Goal: Transaction & Acquisition: Book appointment/travel/reservation

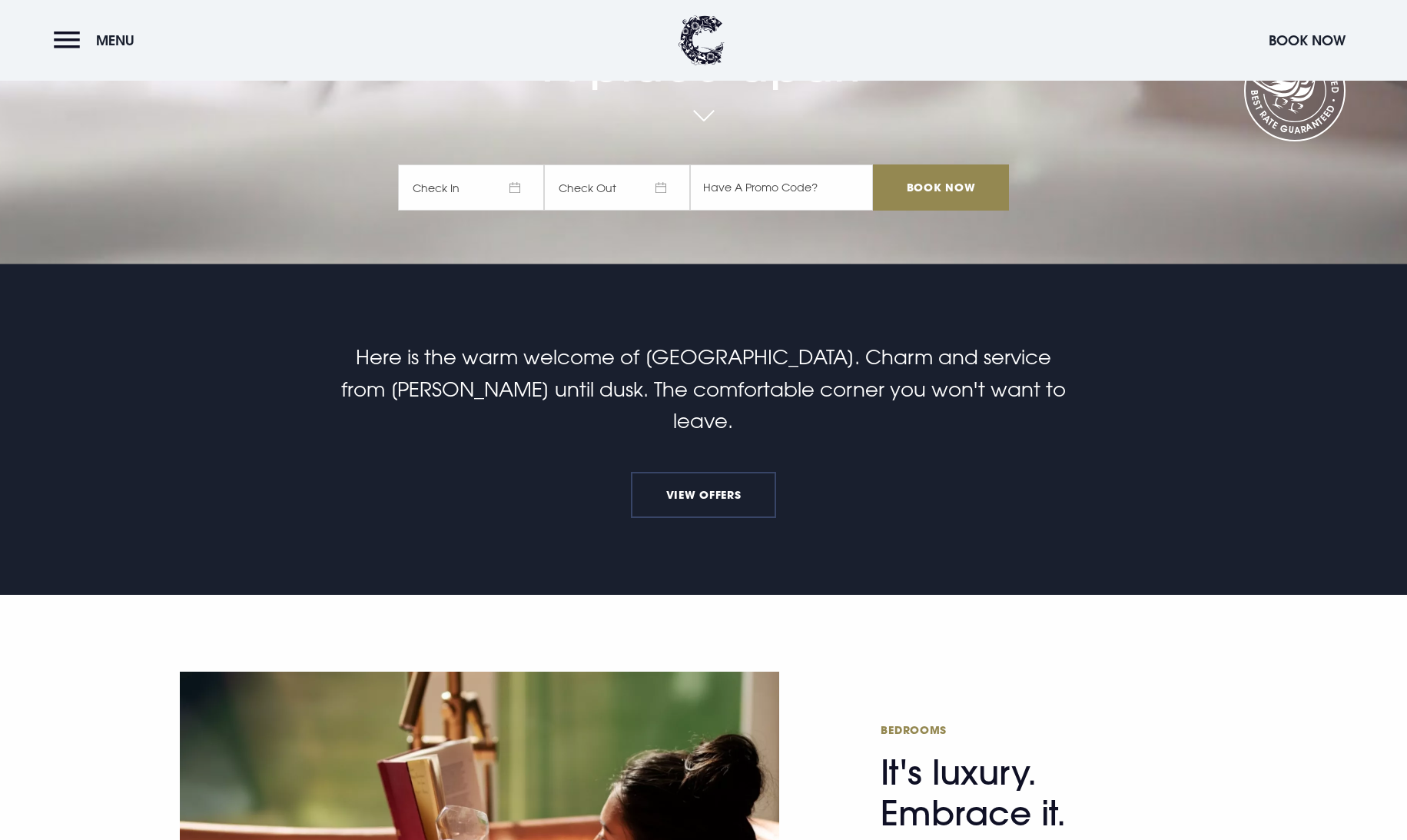
scroll to position [578, 0]
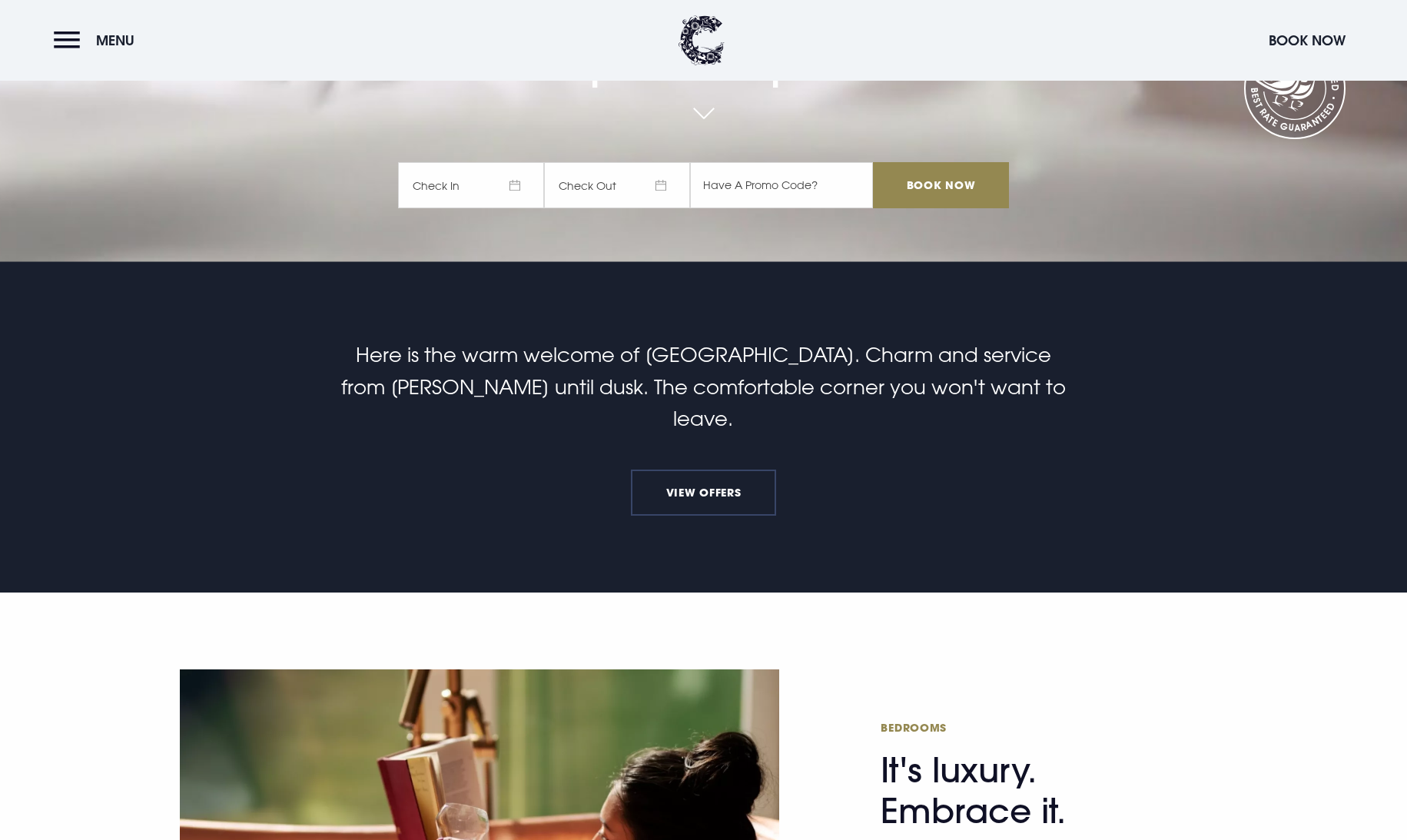
click at [705, 470] on link "View Offers" at bounding box center [703, 492] width 144 height 46
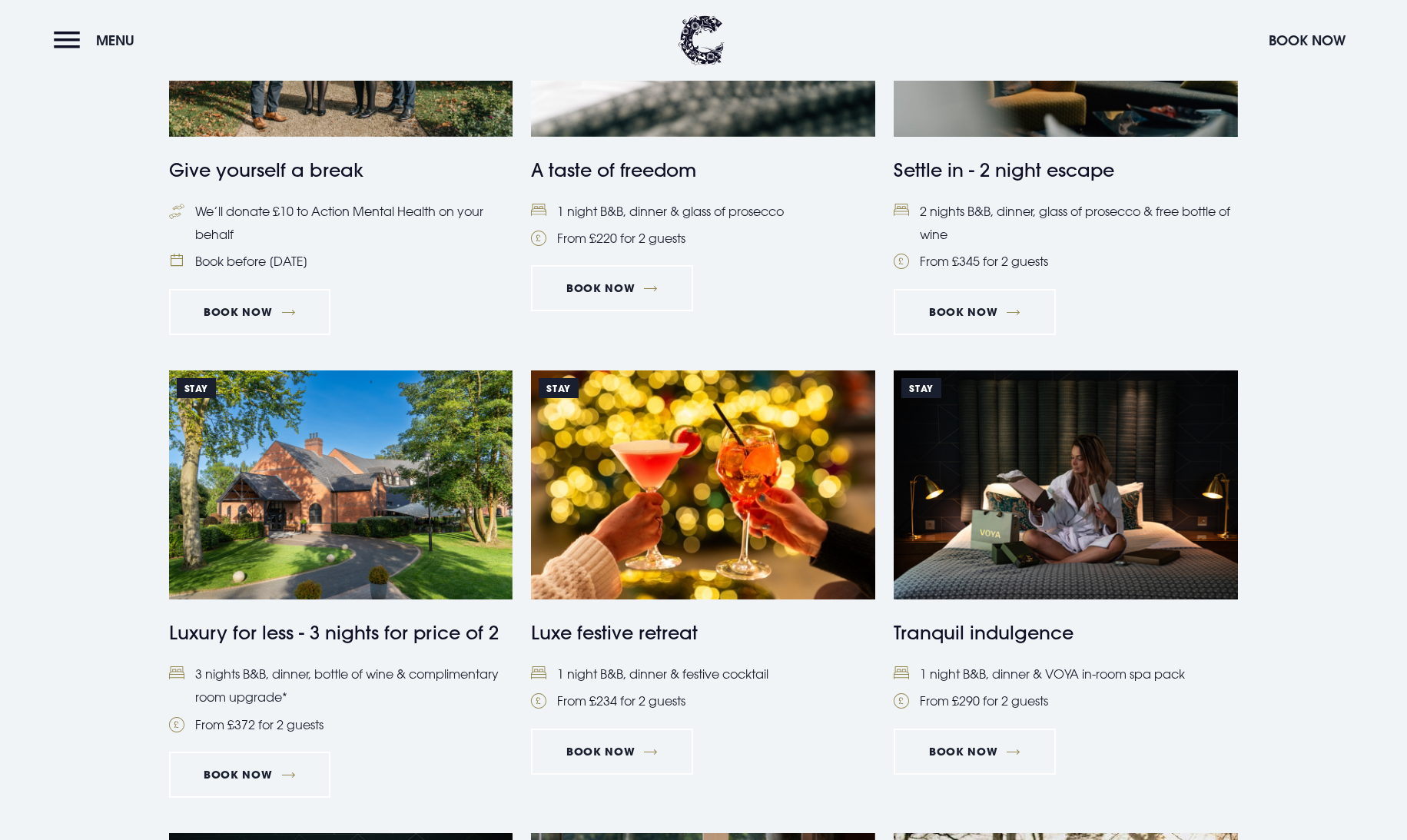
scroll to position [803, 0]
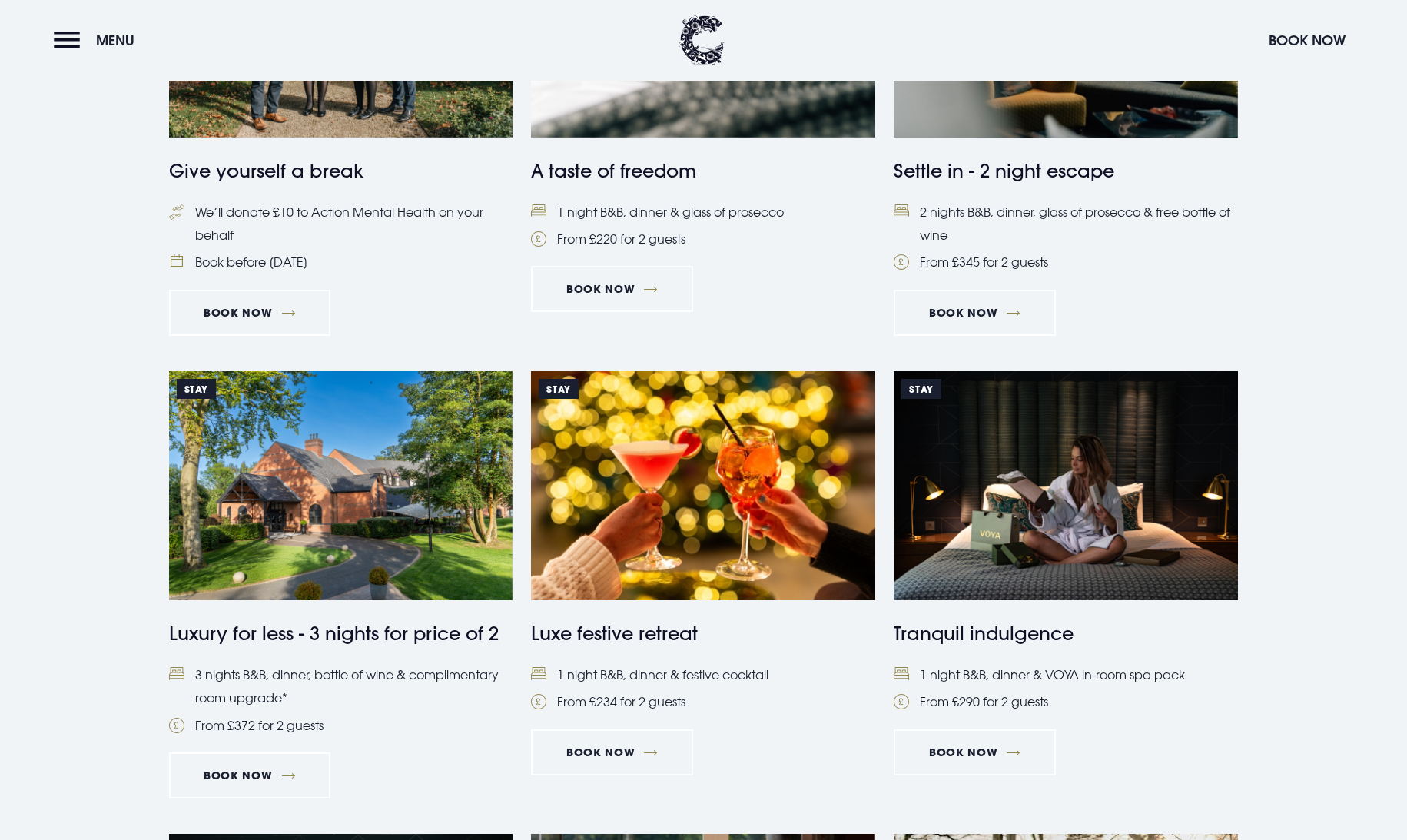
click at [1016, 629] on h4 "Tranquil indulgence" at bounding box center [1066, 632] width 345 height 28
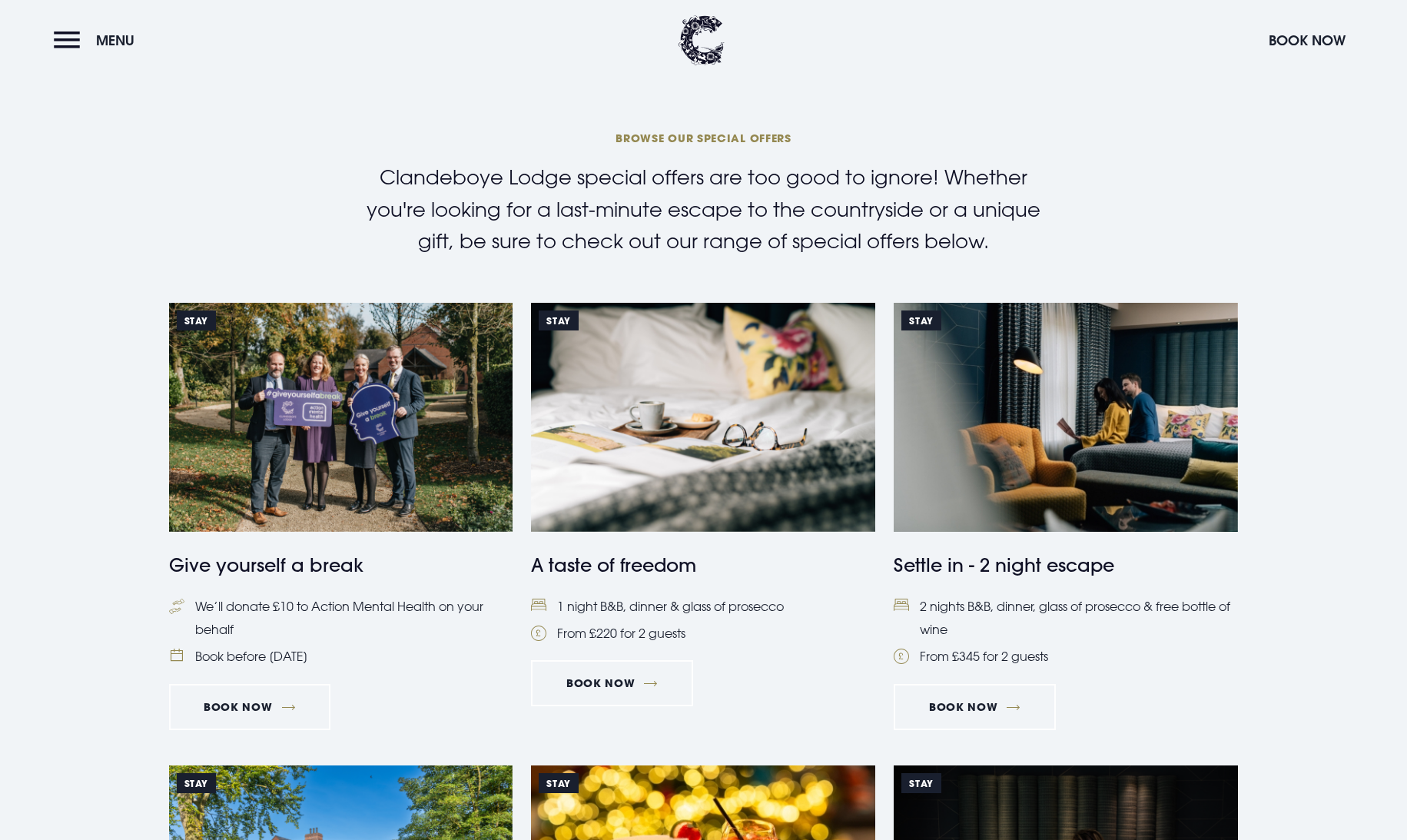
scroll to position [396, 0]
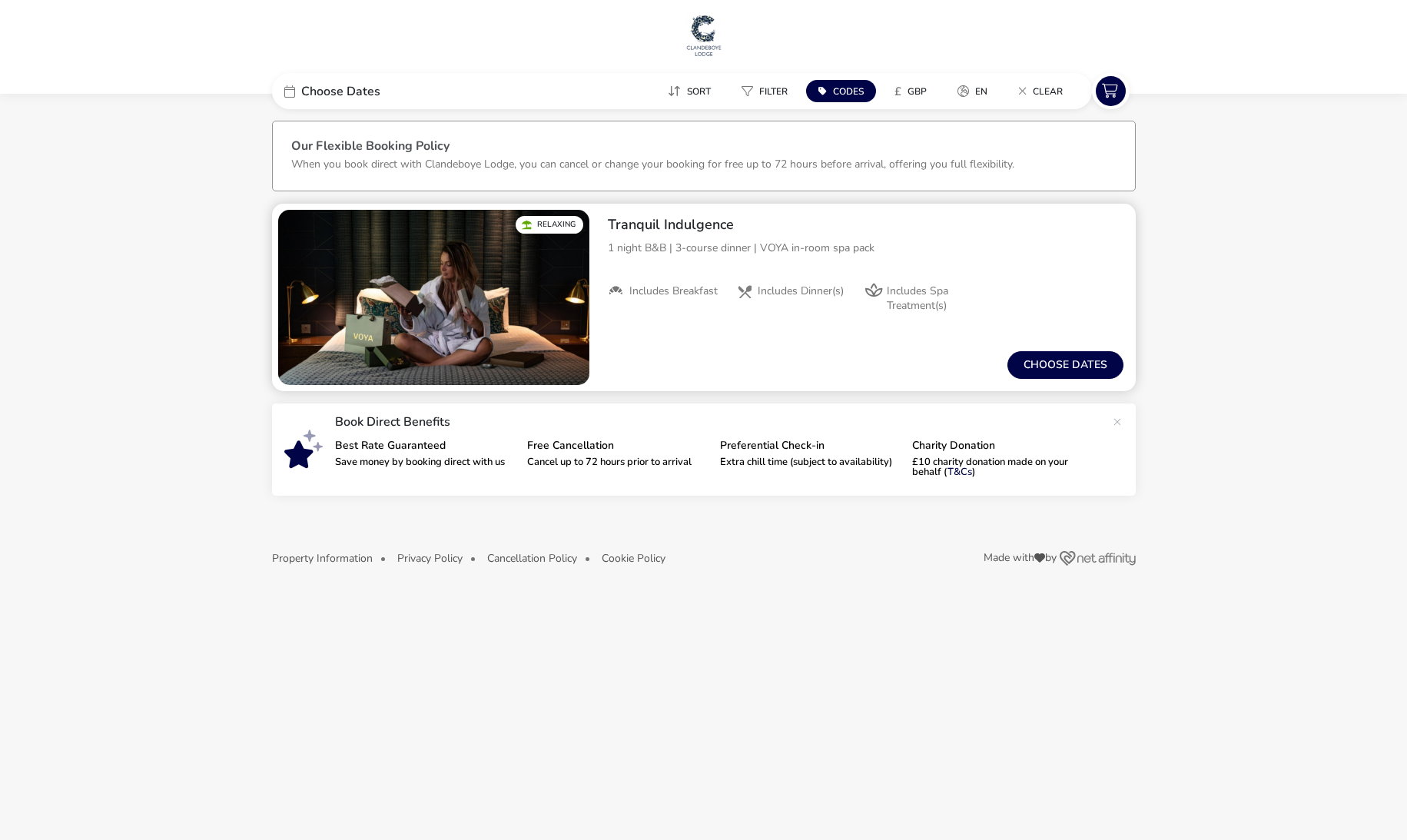
click at [915, 288] on span "Includes Spa Treatment(s)" at bounding box center [935, 298] width 95 height 28
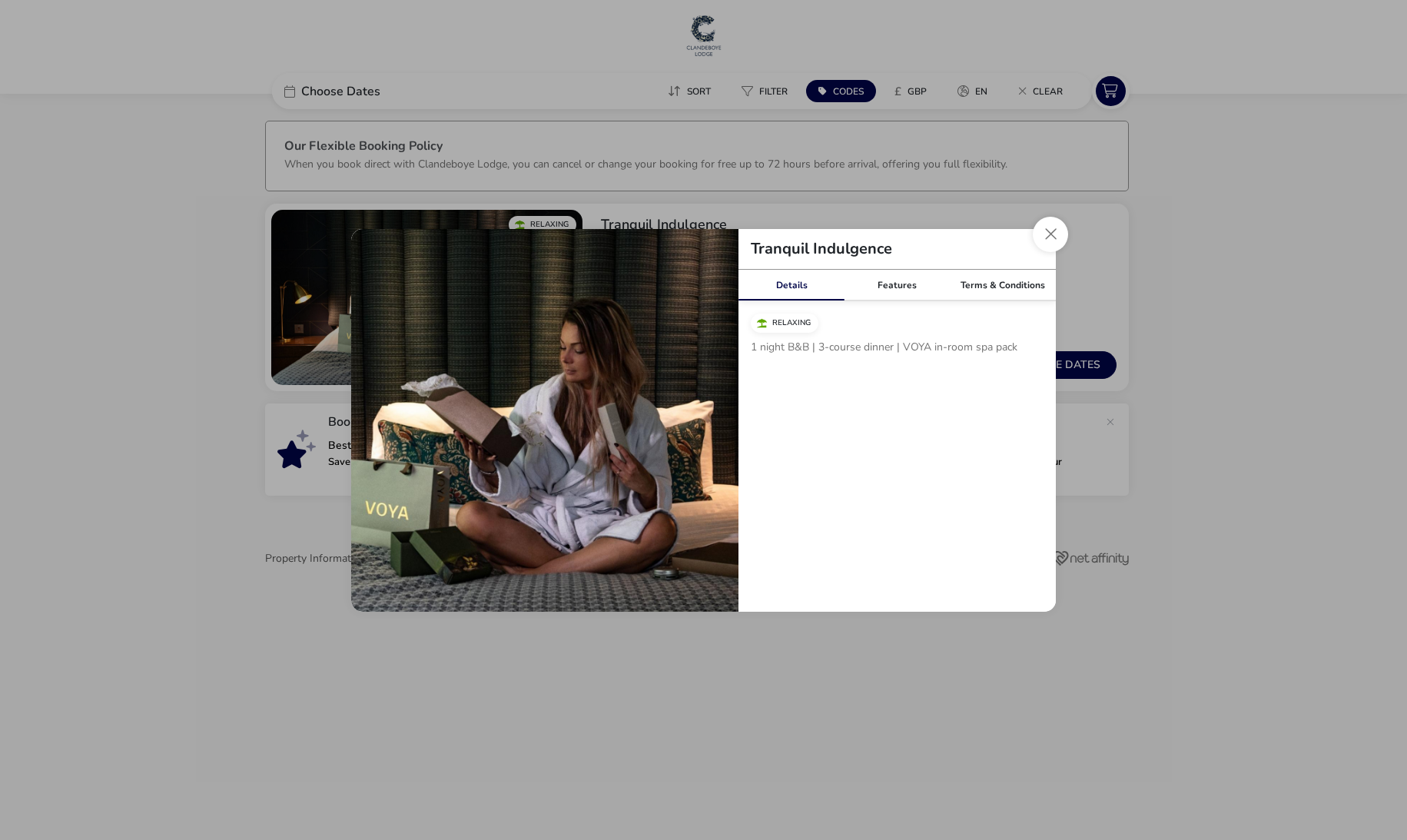
click at [802, 281] on link "Details" at bounding box center [791, 284] width 106 height 31
click at [966, 350] on p "1 night B&B | 3-course dinner | VOYA in-room spa pack" at bounding box center [897, 350] width 293 height 23
click at [1056, 232] on button "Close modal" at bounding box center [1051, 234] width 35 height 35
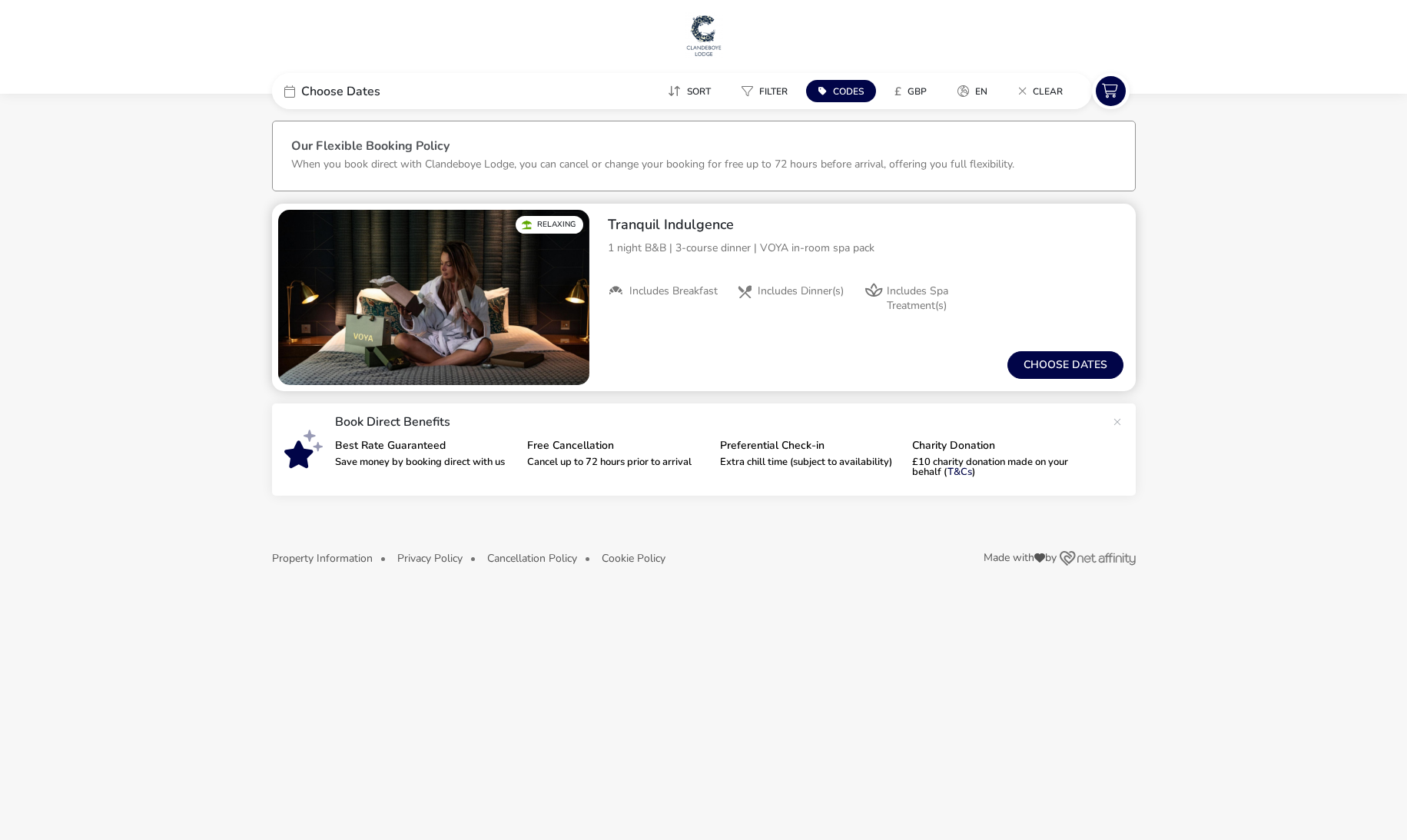
click at [911, 294] on span "Includes Spa Treatment(s)" at bounding box center [935, 298] width 95 height 28
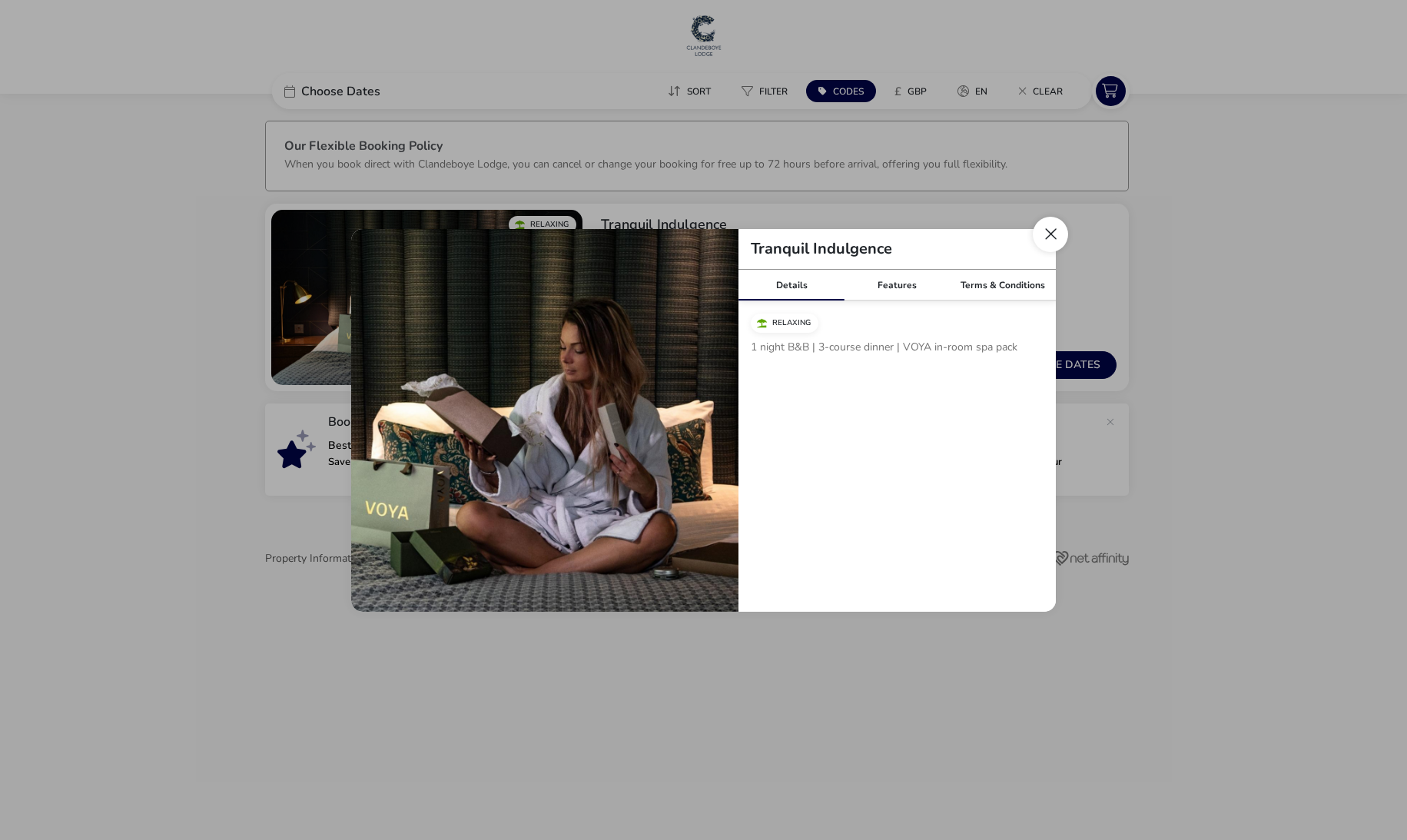
click at [1046, 232] on button "Close modal" at bounding box center [1051, 234] width 35 height 35
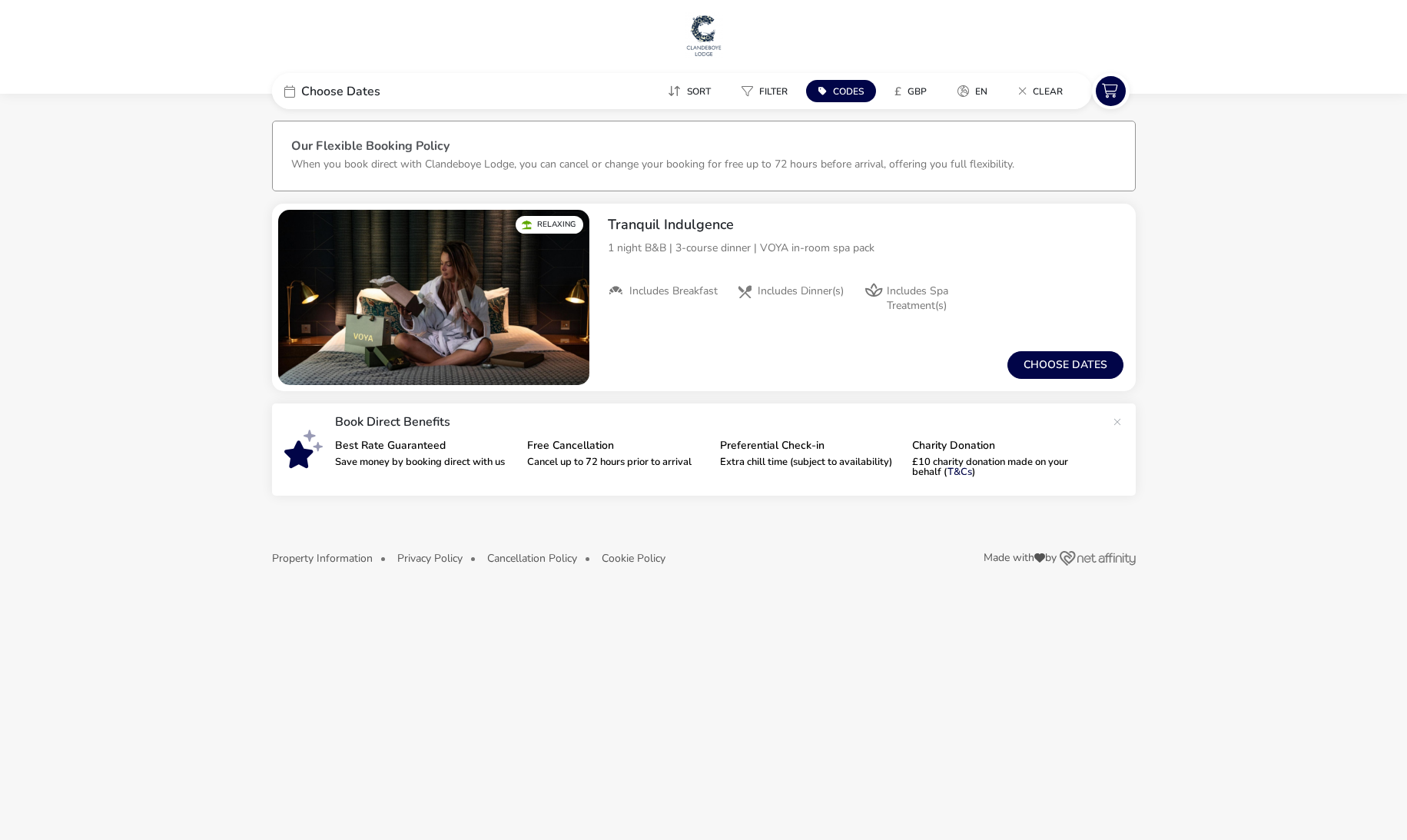
scroll to position [0, 1]
click at [1053, 366] on button "Choose dates" at bounding box center [1065, 365] width 116 height 28
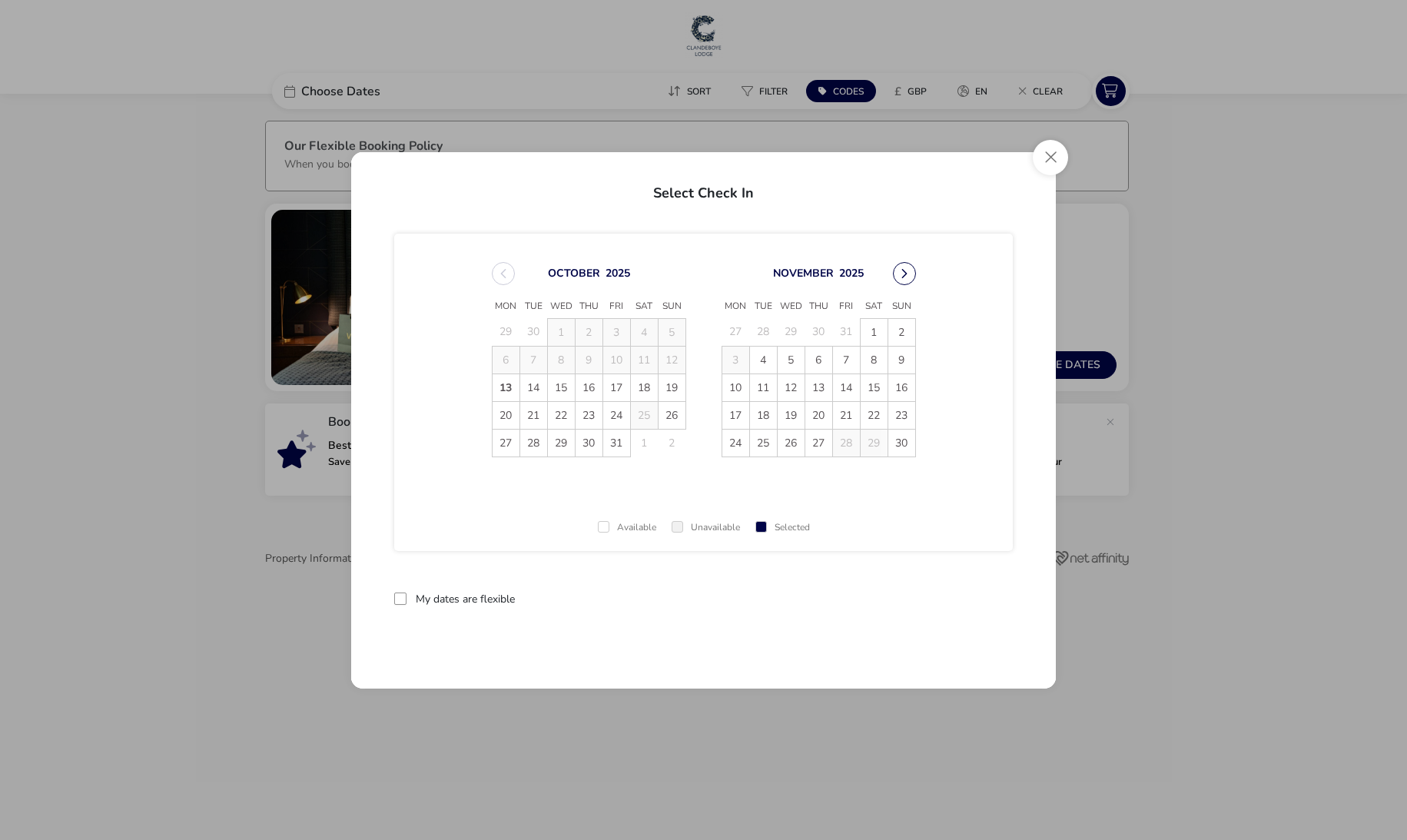
click at [907, 270] on button "Next Month" at bounding box center [905, 274] width 23 height 23
click at [1057, 151] on button "Close" at bounding box center [1051, 158] width 35 height 35
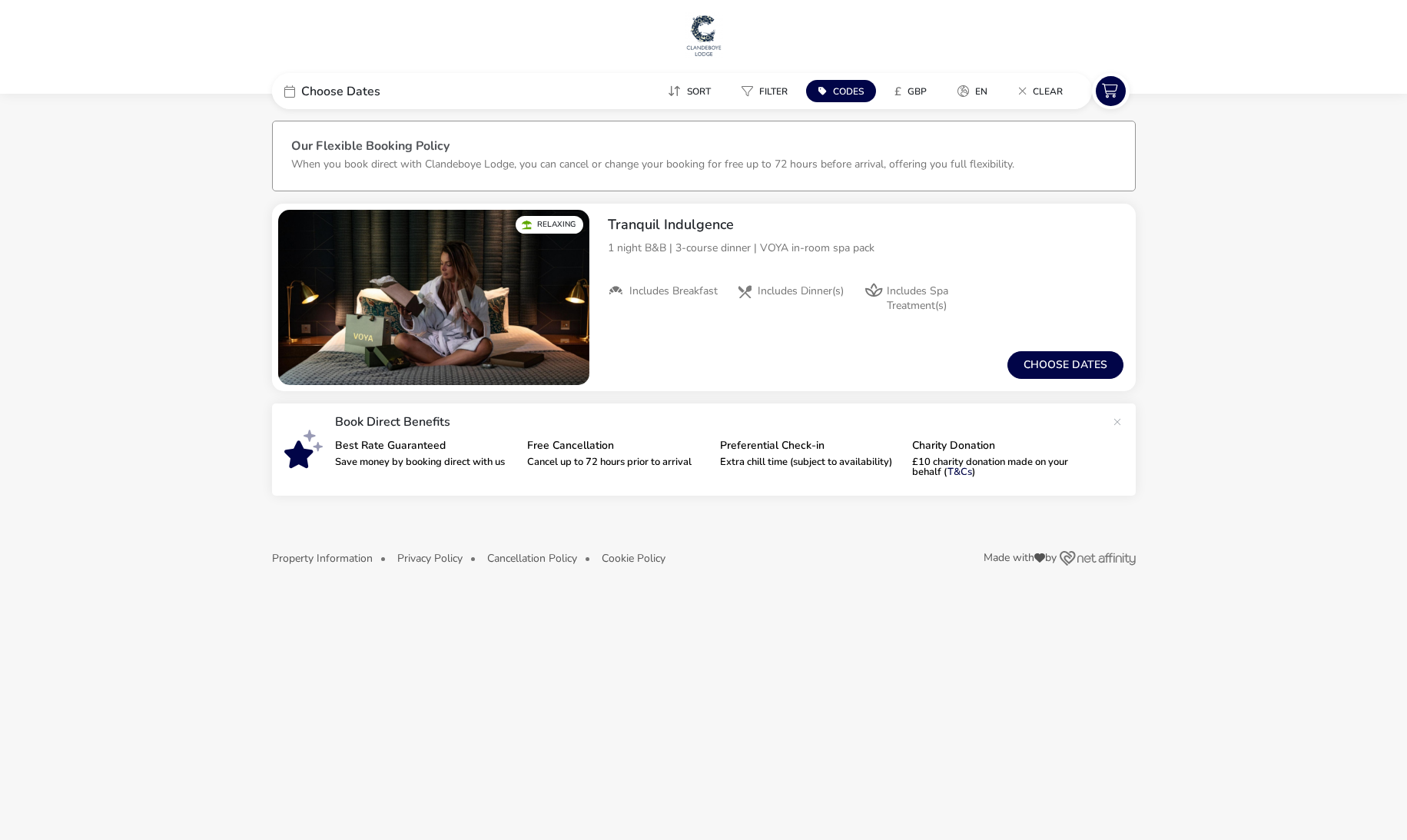
scroll to position [0, 0]
click at [1056, 365] on button "Choose dates" at bounding box center [1065, 365] width 116 height 28
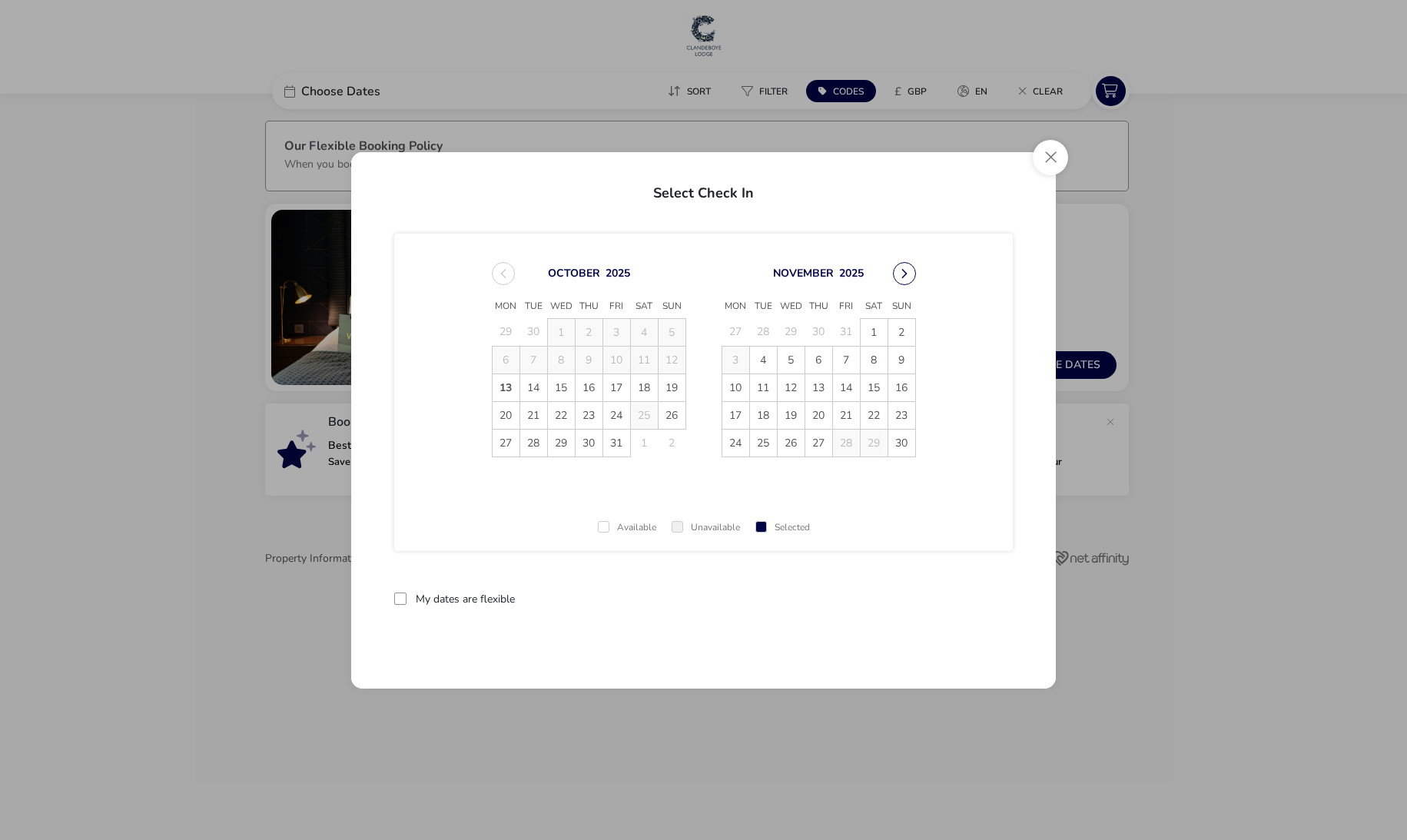
click at [904, 267] on button "Next Month" at bounding box center [905, 274] width 23 height 23
click at [765, 418] on span "20" at bounding box center [764, 415] width 27 height 27
click at [799, 410] on span "21" at bounding box center [791, 415] width 27 height 27
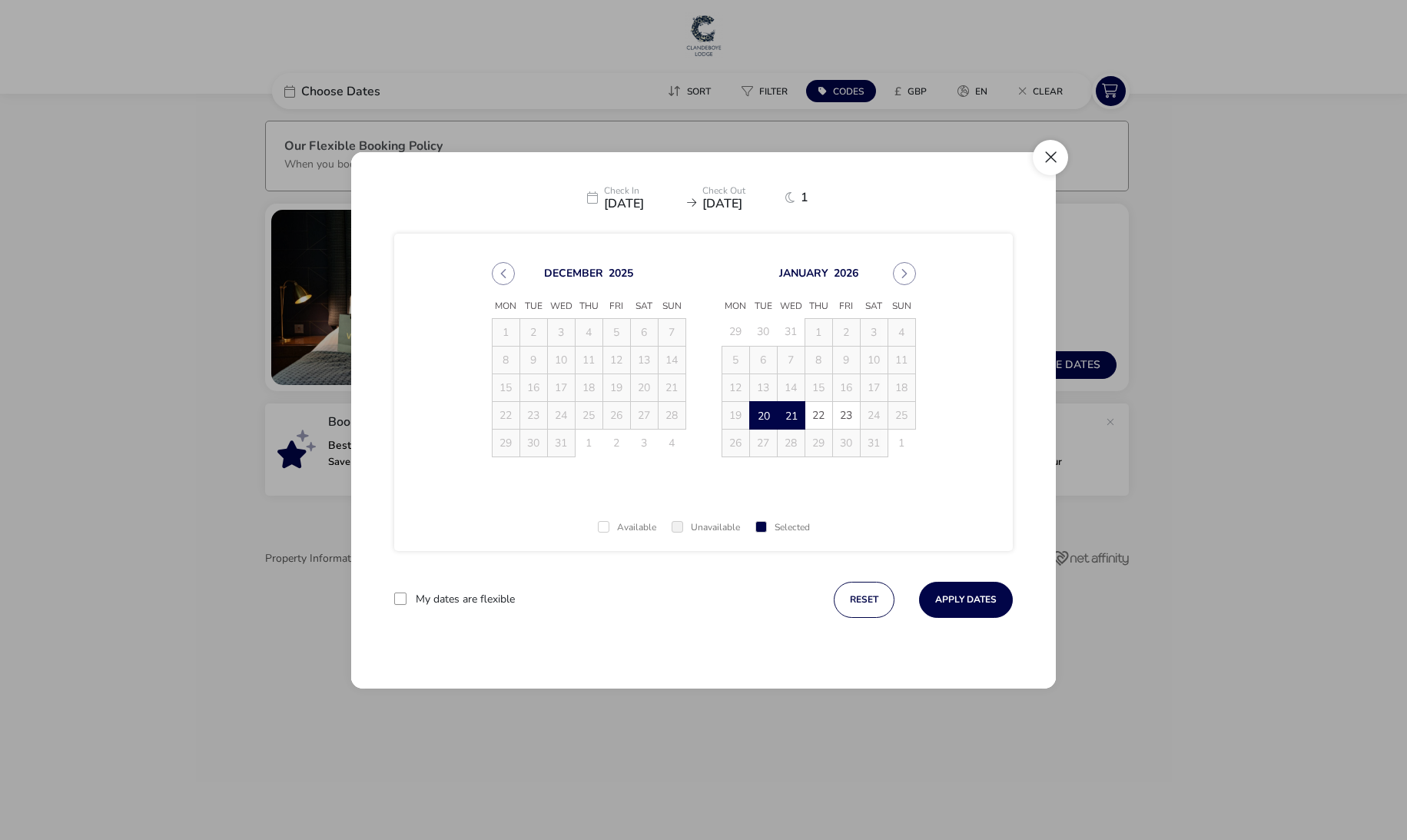
click at [1044, 158] on button "Close" at bounding box center [1051, 158] width 35 height 35
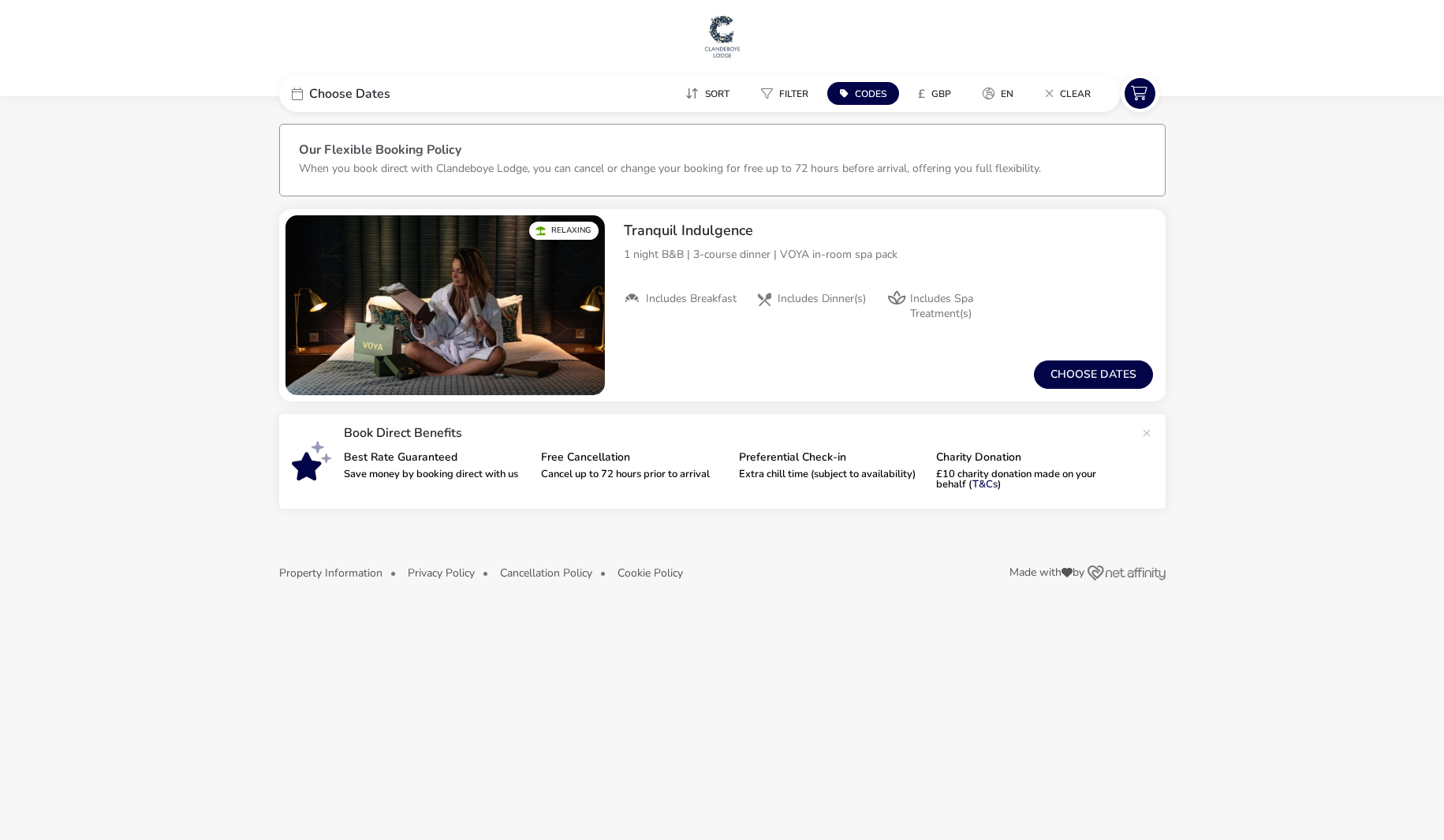
scroll to position [1, 0]
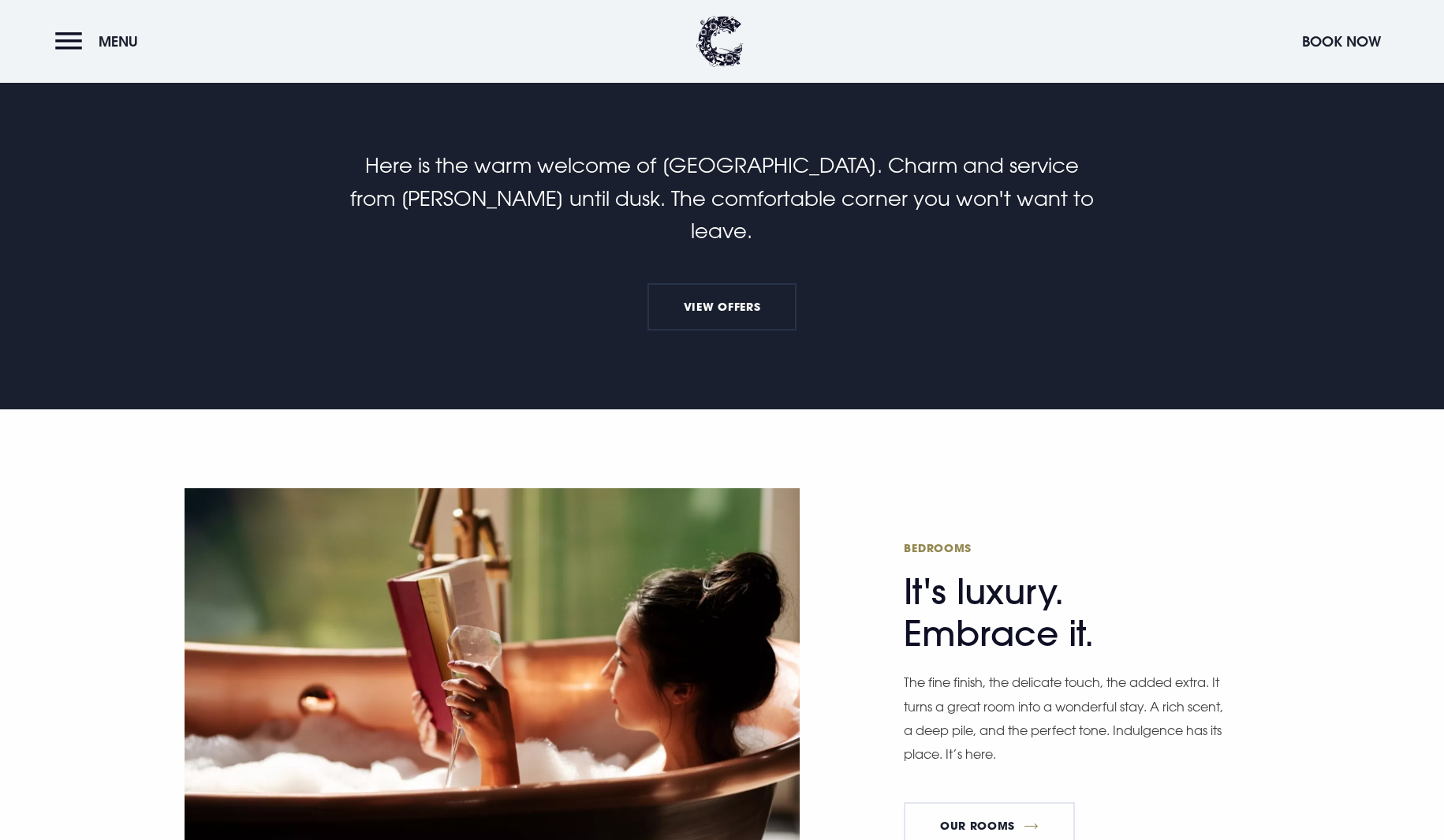
scroll to position [771, 0]
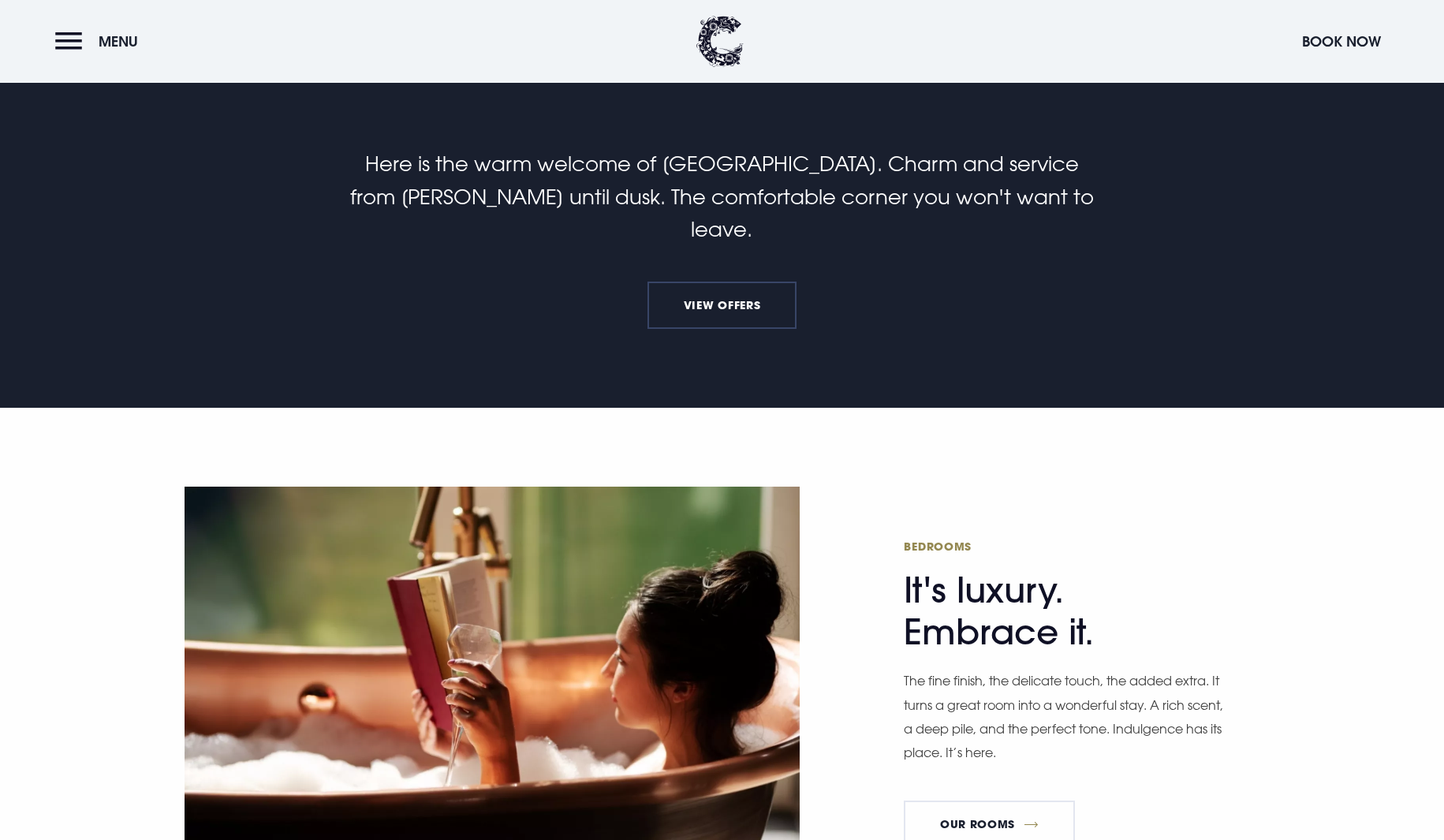
click at [715, 282] on link "View Offers" at bounding box center [721, 305] width 148 height 47
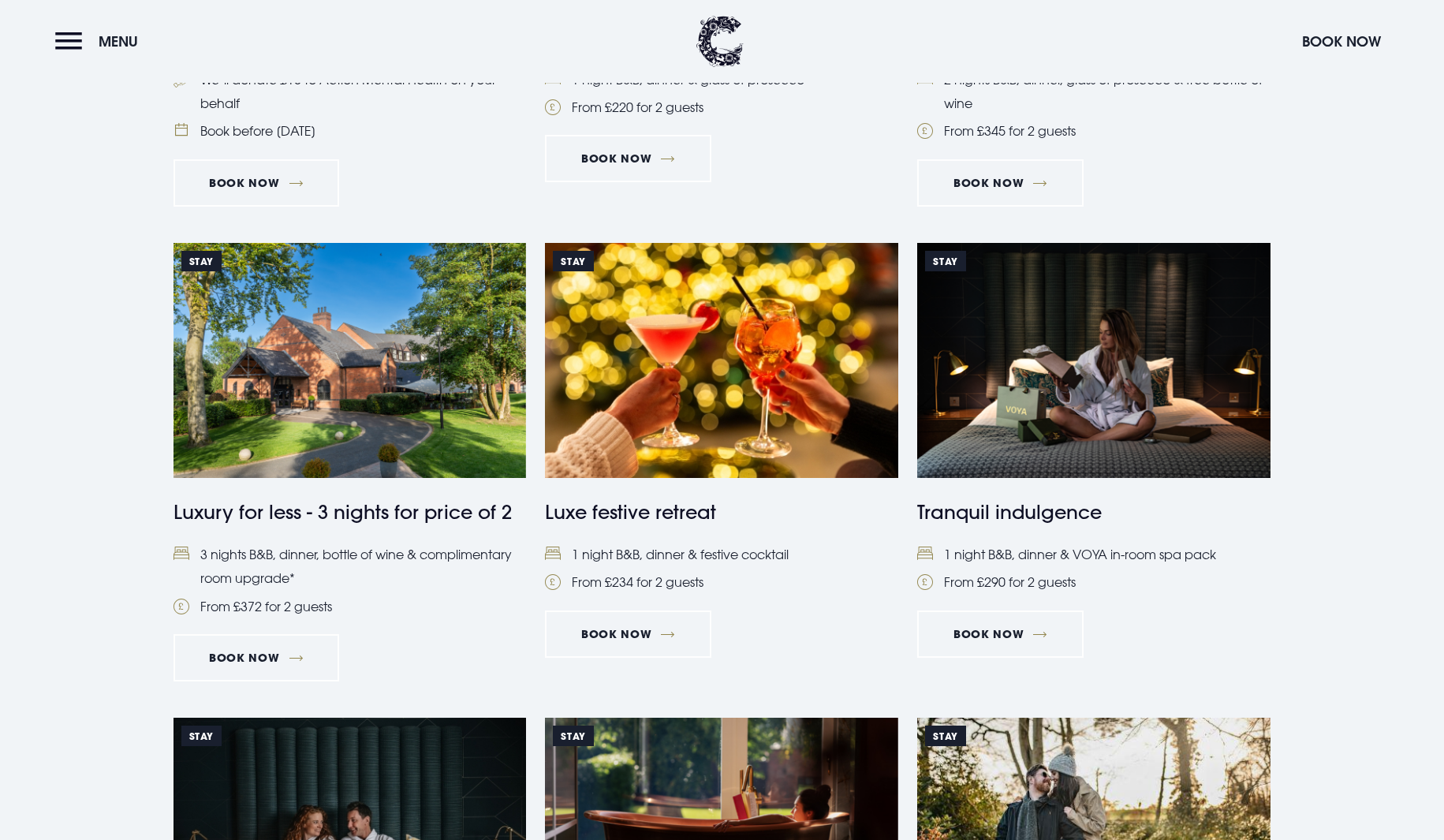
scroll to position [963, 0]
click at [1060, 545] on li "1 night B&B, dinner & VOYA in-room spa pack" at bounding box center [1094, 554] width 354 height 24
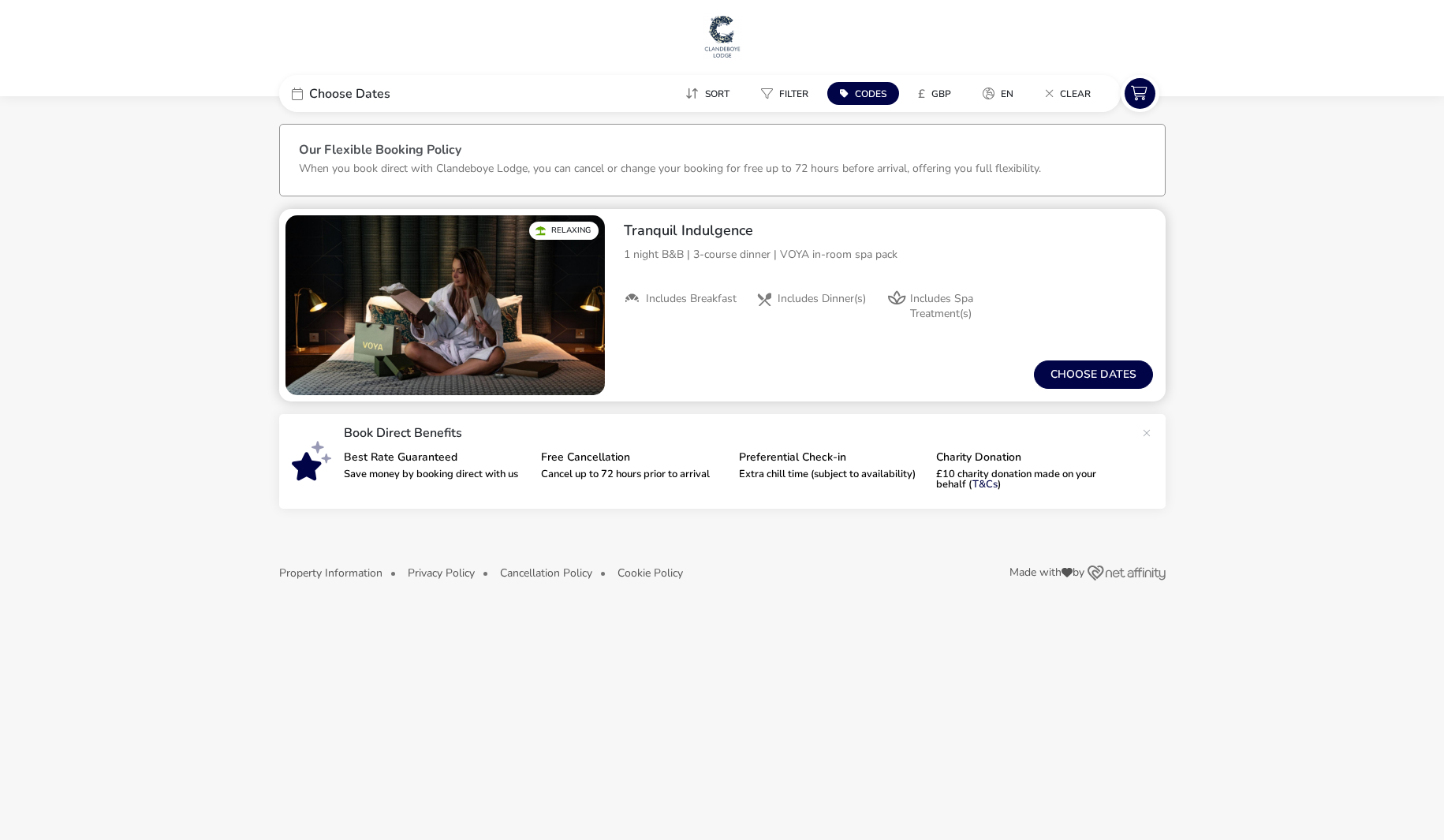
click at [953, 298] on span "Includes Spa Treatment(s)" at bounding box center [959, 306] width 98 height 28
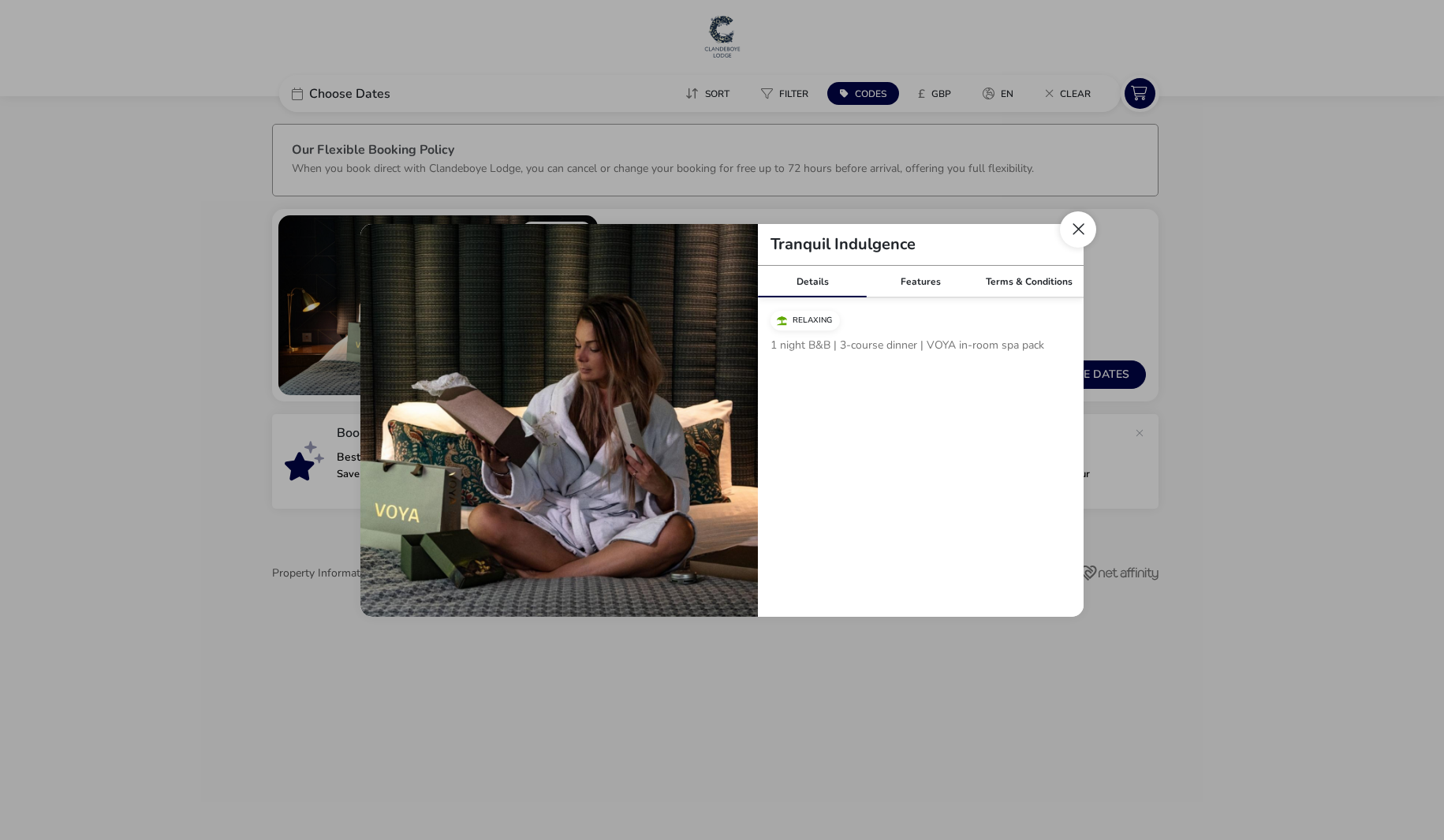
click at [1075, 230] on button "Close modal" at bounding box center [1078, 229] width 36 height 36
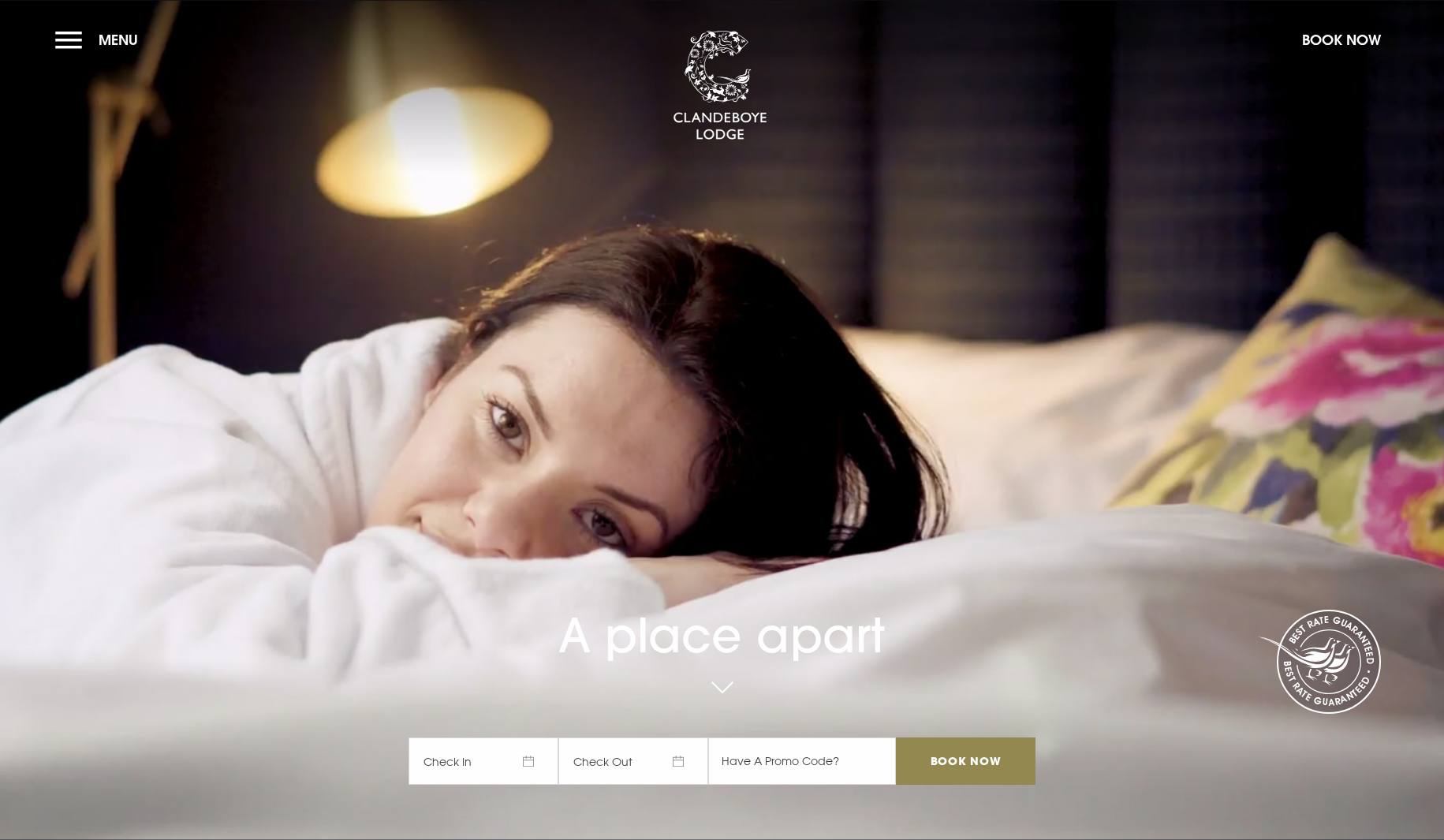
scroll to position [0, 1]
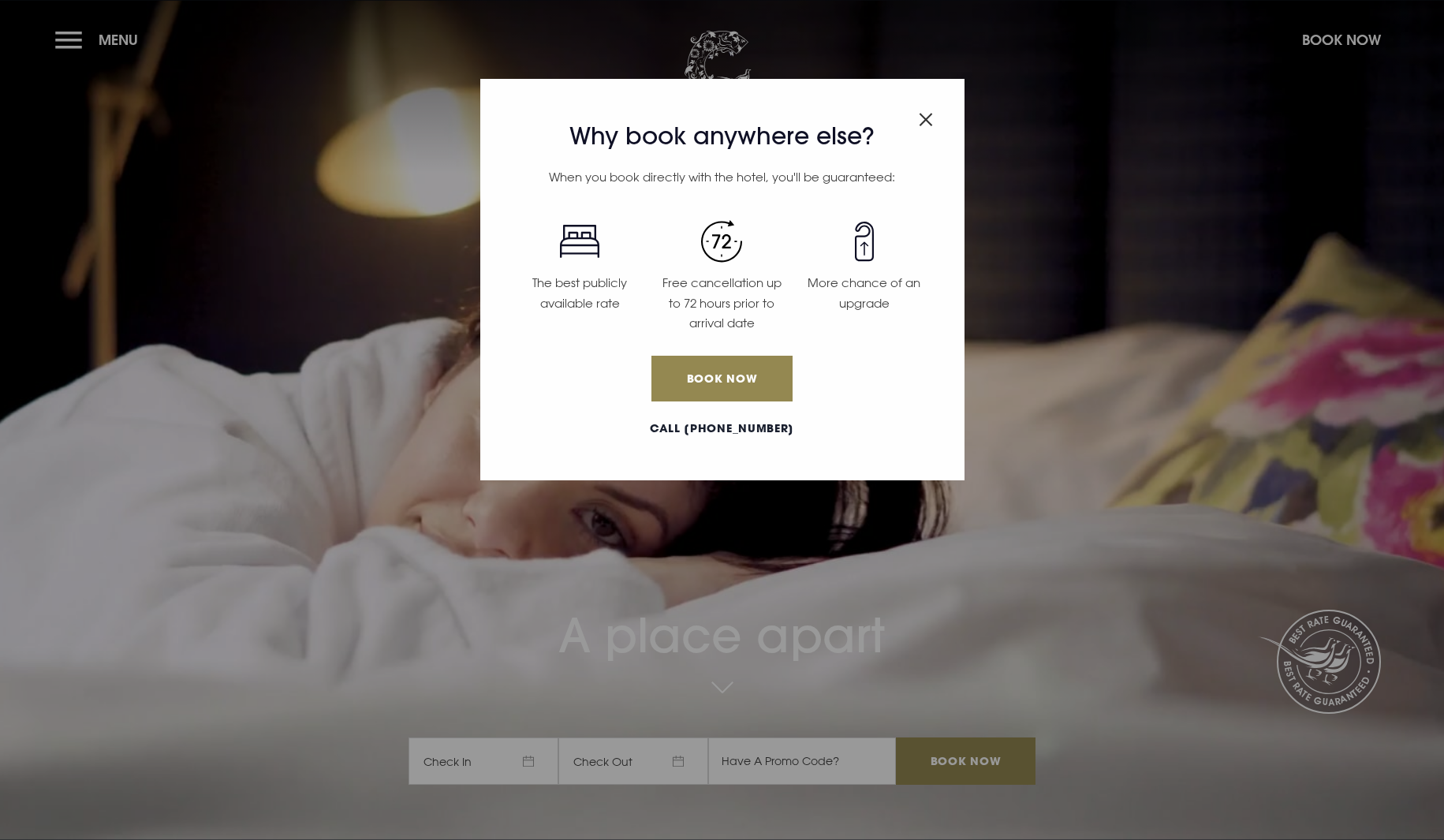
click at [919, 113] on img "Close modal" at bounding box center [926, 120] width 15 height 14
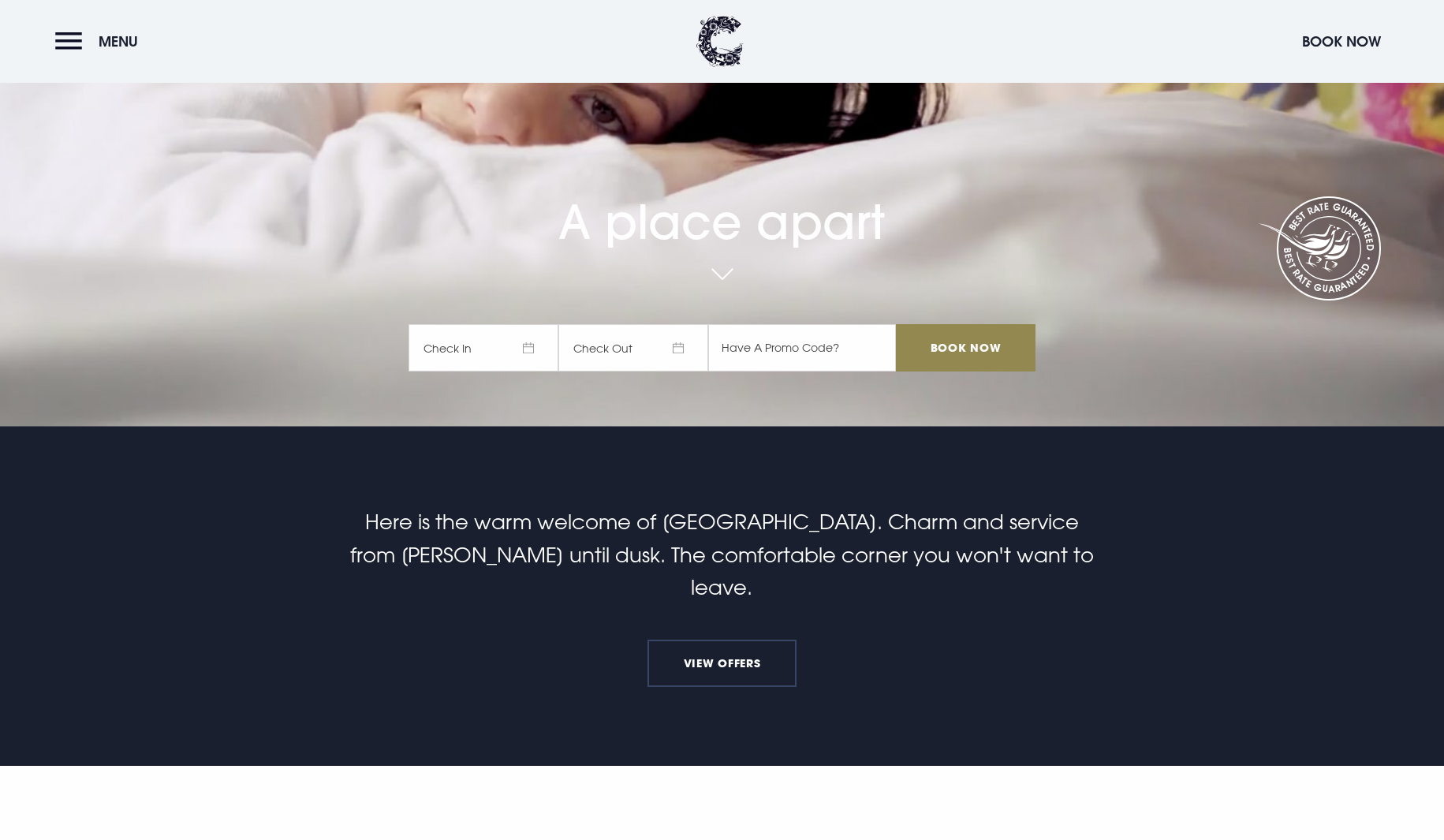
scroll to position [416, 0]
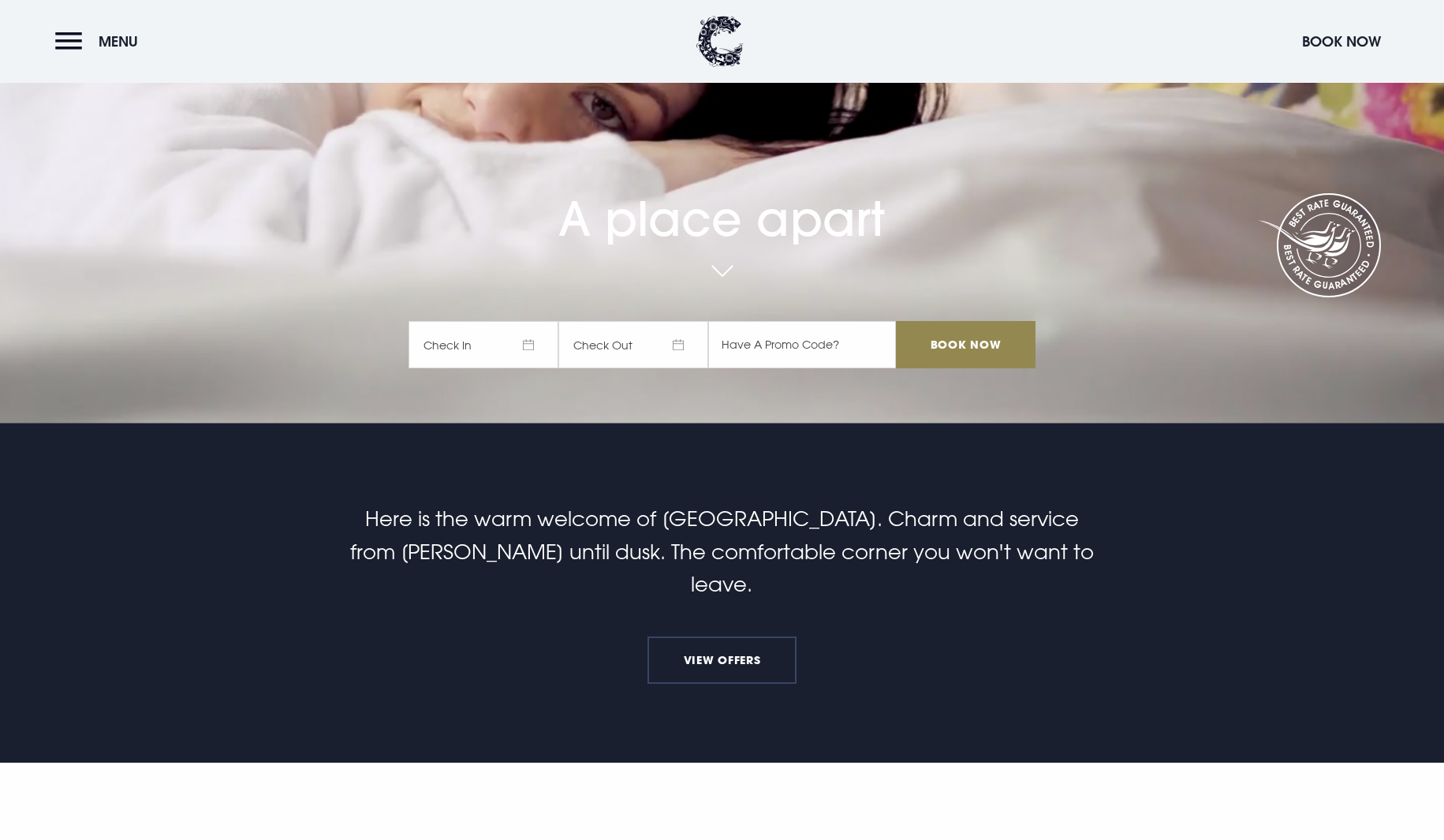
click at [713, 636] on link "View Offers" at bounding box center [721, 659] width 148 height 47
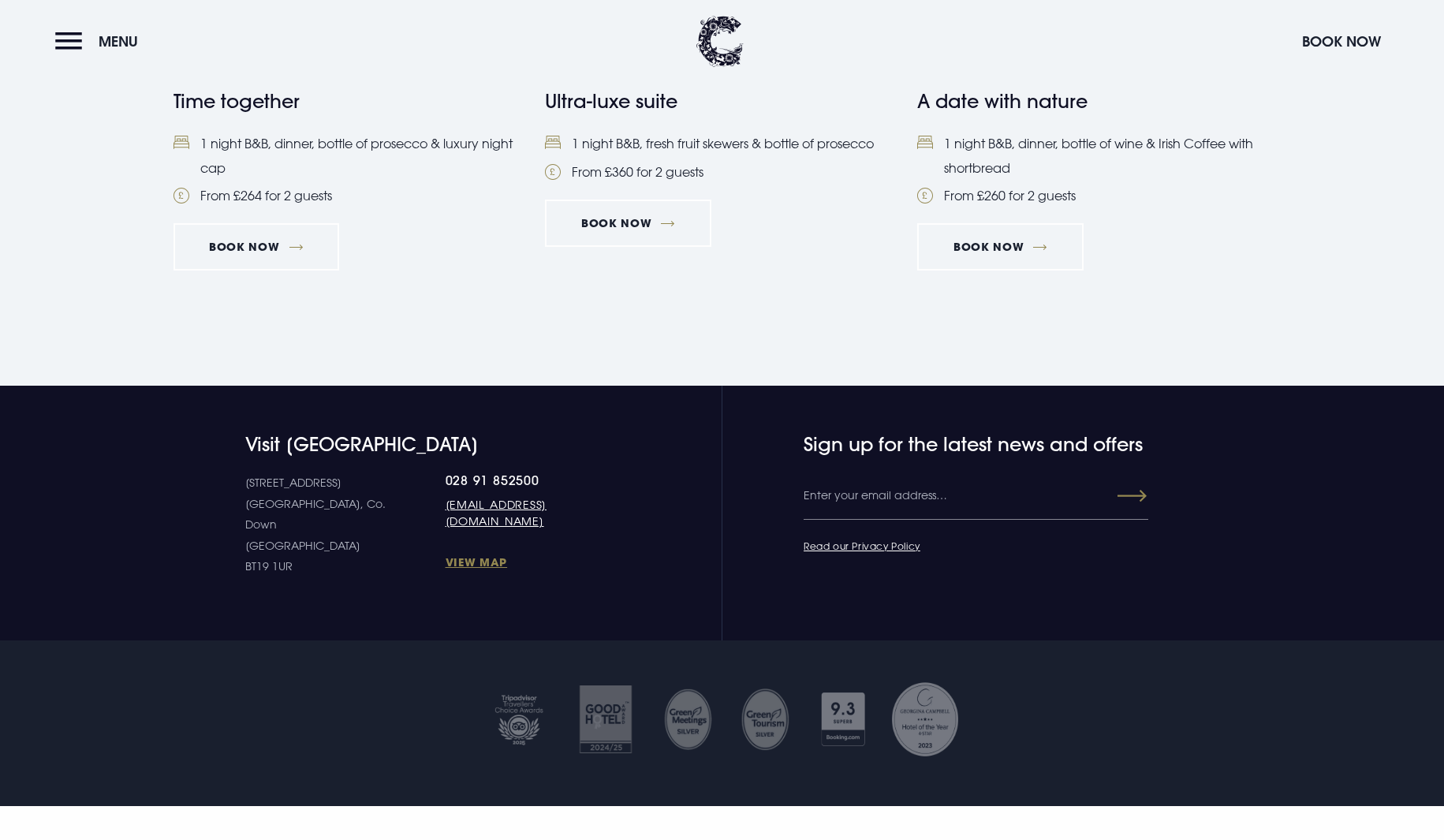
scroll to position [1850, 0]
